Goal: Task Accomplishment & Management: Manage account settings

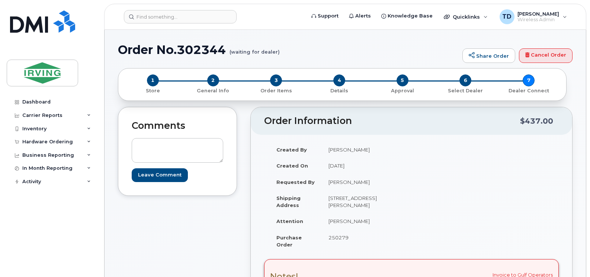
scroll to position [149, 0]
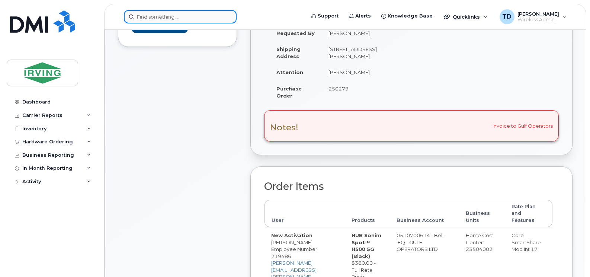
drag, startPoint x: 0, startPoint y: 0, endPoint x: 168, endPoint y: 12, distance: 168.6
click at [168, 12] on input at bounding box center [180, 16] width 113 height 13
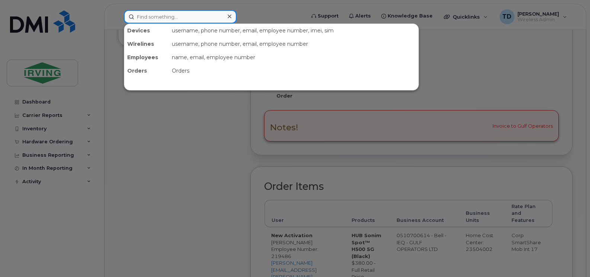
paste input "506-744-1594"
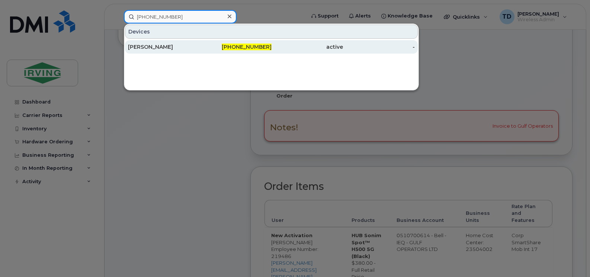
type input "506-744-1594"
click at [156, 47] on div "[PERSON_NAME]" at bounding box center [164, 46] width 72 height 7
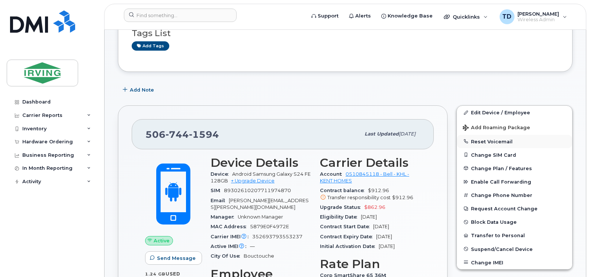
scroll to position [74, 0]
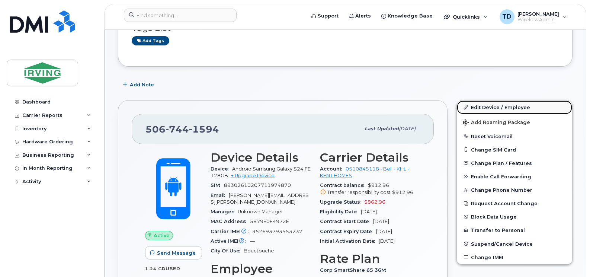
click at [499, 108] on link "Edit Device / Employee" at bounding box center [514, 106] width 115 height 13
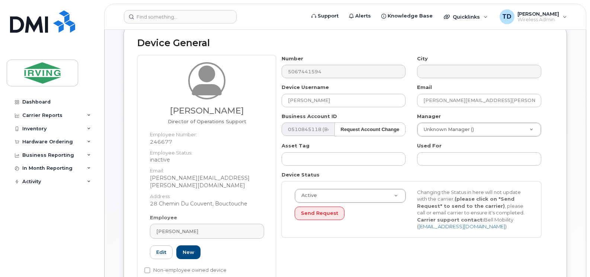
scroll to position [112, 0]
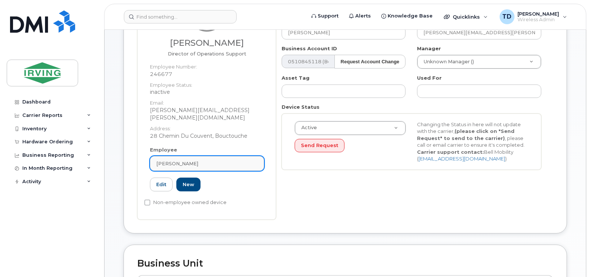
click at [189, 160] on div "[PERSON_NAME]" at bounding box center [207, 163] width 102 height 7
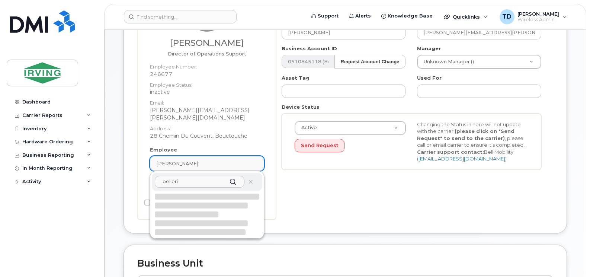
type input "pellerin"
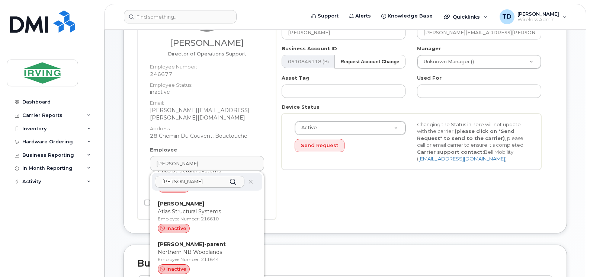
scroll to position [521, 0]
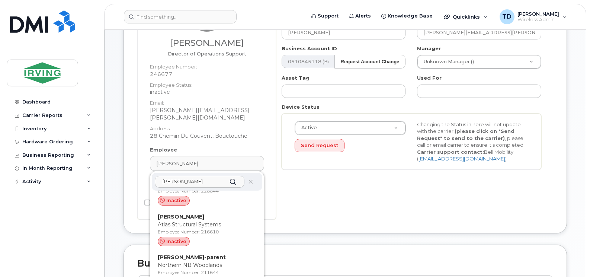
click at [187, 176] on input "pellerin" at bounding box center [200, 182] width 90 height 12
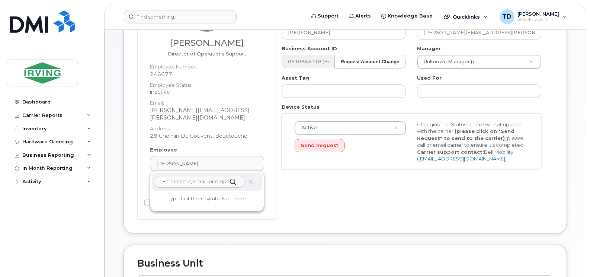
click at [320, 196] on div "Number 5067441594 City Device Username Mike Eaves Email eaves.mike@kenthomes.co…" at bounding box center [414, 103] width 277 height 232
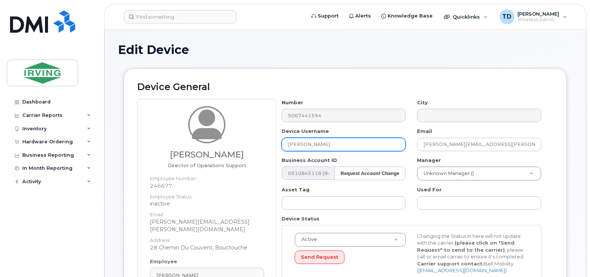
click at [310, 143] on input "[PERSON_NAME]" at bounding box center [344, 144] width 124 height 13
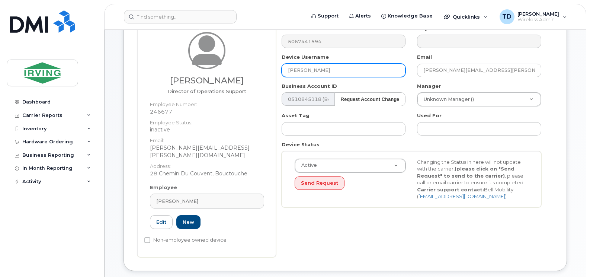
scroll to position [74, 0]
type input "Jean-Luc Pellerin"
